Goal: Find specific page/section: Find specific page/section

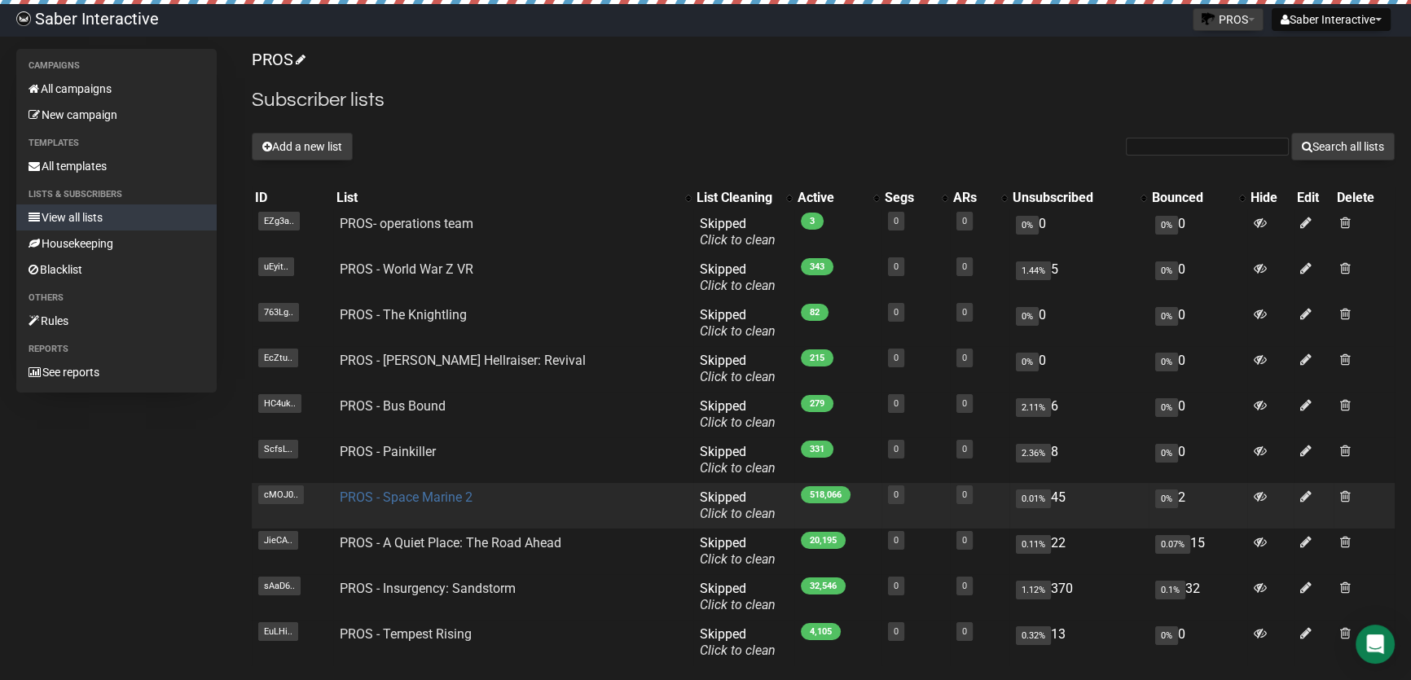
click at [402, 498] on link "PROS - Space Marine 2" at bounding box center [406, 497] width 133 height 15
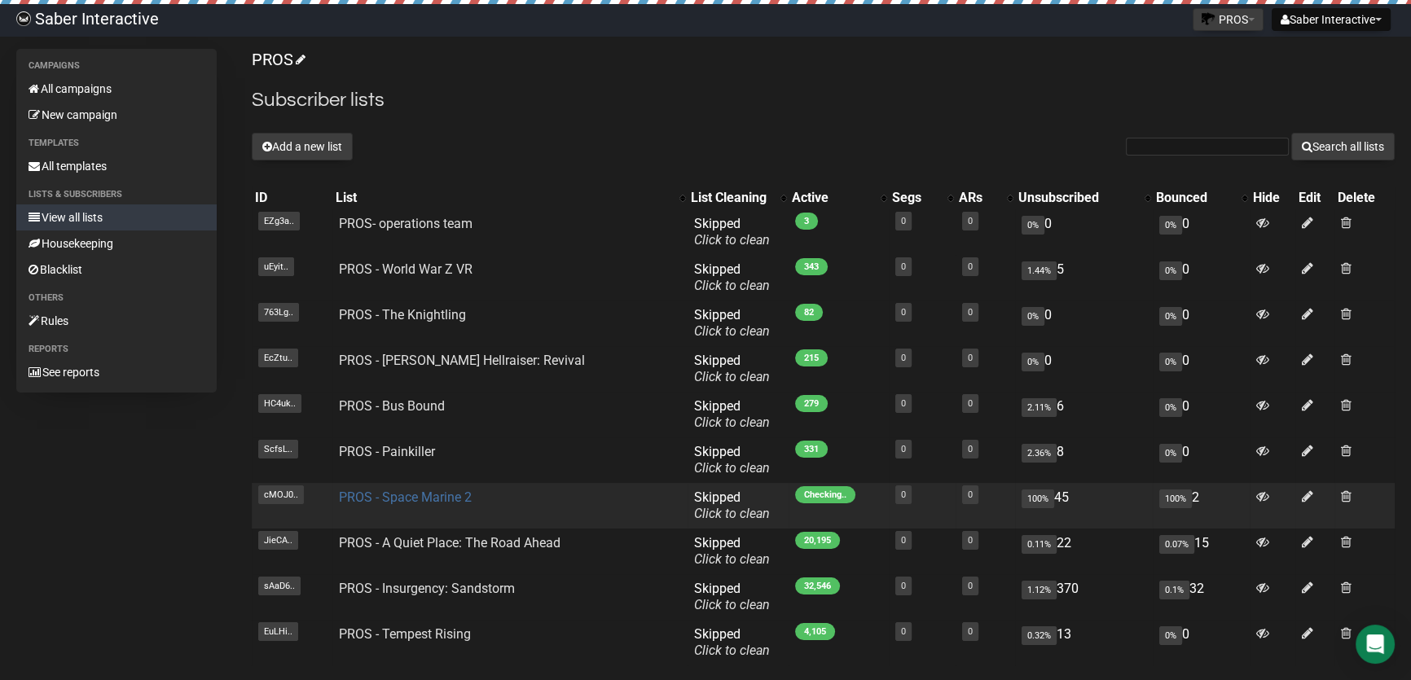
click at [407, 500] on link "PROS - Space Marine 2" at bounding box center [405, 497] width 133 height 15
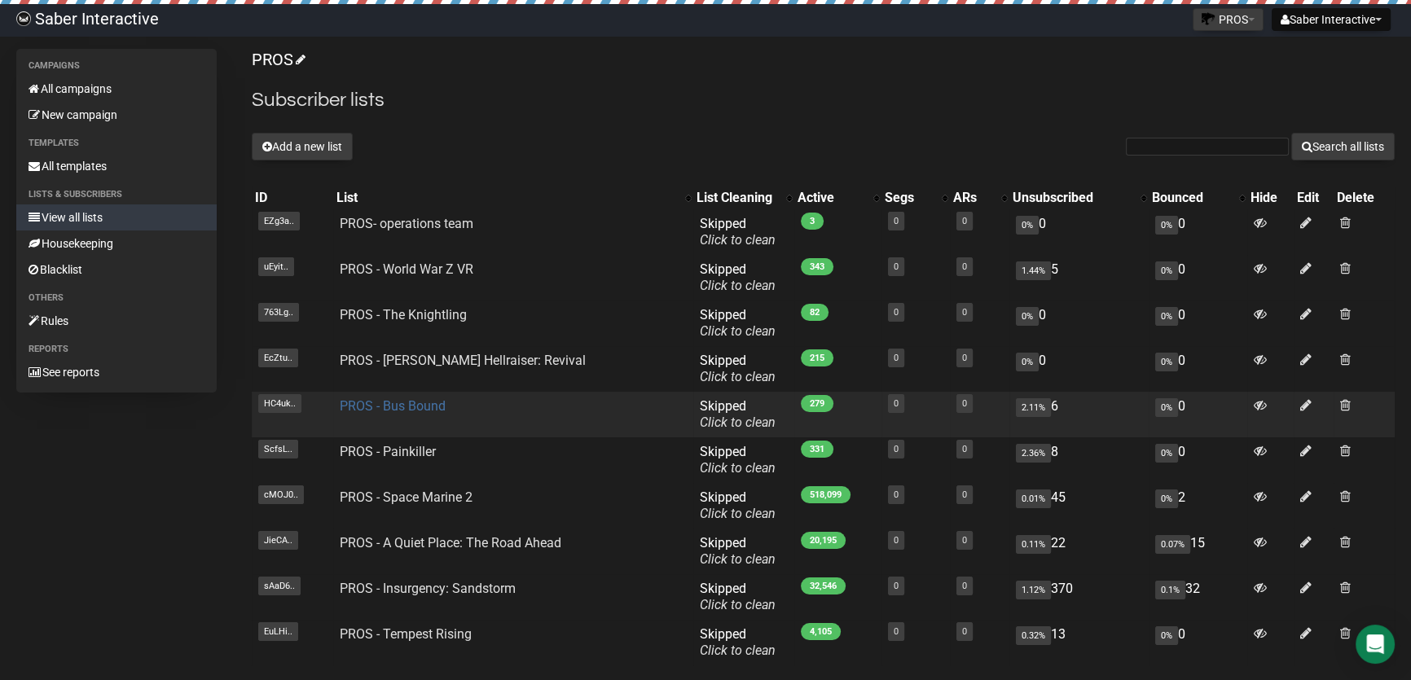
click at [428, 408] on link "PROS - Bus Bound" at bounding box center [393, 406] width 106 height 15
